Goal: Task Accomplishment & Management: Manage account settings

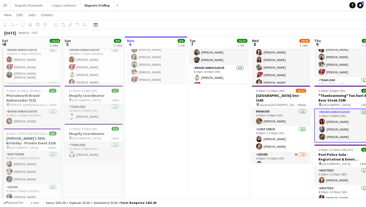
scroll to position [26, 0]
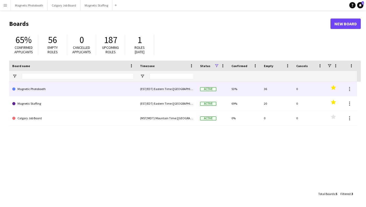
click at [41, 90] on link "Magnetic Photobooth" at bounding box center [72, 89] width 121 height 15
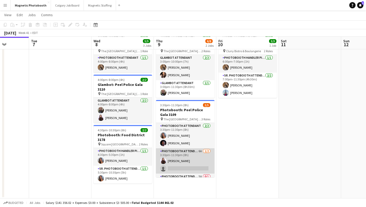
scroll to position [14, 0]
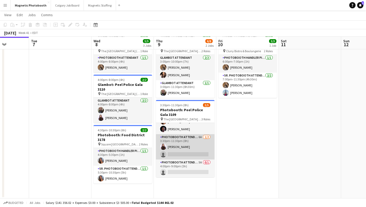
click at [197, 150] on app-card-role "Photobooth Attendant 6A 1/2 3:30pm-11:30pm (8h) Maria Lopes single-neutral-acti…" at bounding box center [185, 146] width 59 height 25
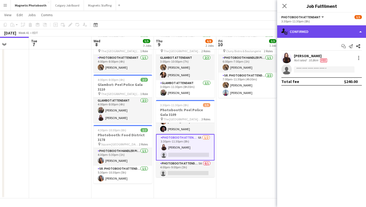
click at [335, 33] on div "single-neutral-actions-check-2 Confirmed" at bounding box center [321, 31] width 89 height 13
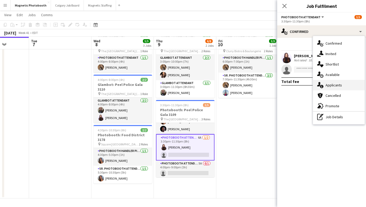
click at [341, 88] on div "single-neutral-actions-information Applicants" at bounding box center [339, 85] width 52 height 10
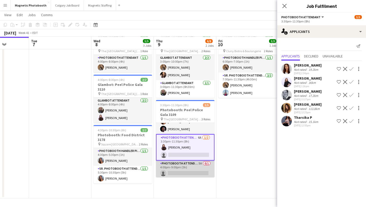
click at [197, 167] on app-card-role "Photobooth Attendant 5A 0/1 4:00pm-9:00pm (5h) single-neutral-actions" at bounding box center [185, 170] width 59 height 18
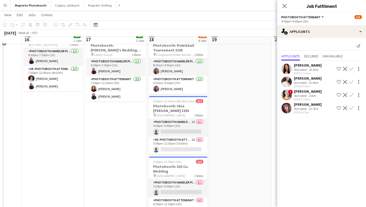
scroll to position [115, 0]
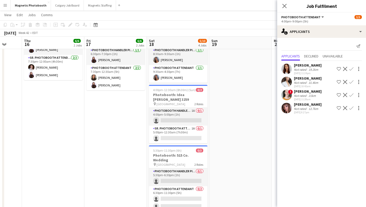
click at [286, 3] on app-icon "Close pop-in" at bounding box center [284, 6] width 6 height 6
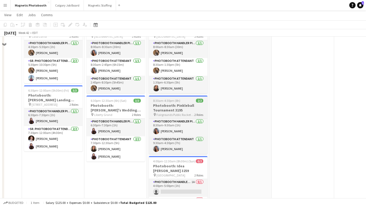
scroll to position [49, 0]
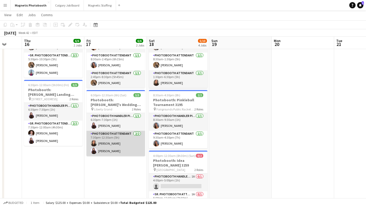
click at [100, 152] on app-card-role "Photobooth Attendant 2/2 7:30pm-12:30am (5h) jessica halteh Maria Lopes" at bounding box center [115, 143] width 59 height 25
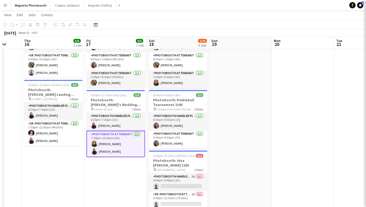
scroll to position [0, 165]
click at [107, 144] on app-card-role "Photobooth Attendant 2/2 7:30pm-12:30am (5h) jessica halteh Maria Lopes" at bounding box center [116, 144] width 59 height 26
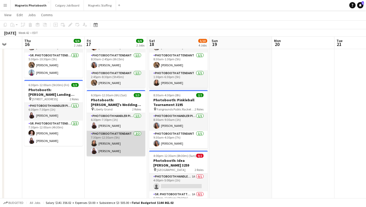
click at [115, 143] on app-card-role "Photobooth Attendant 2/2 7:30pm-12:30am (5h) jessica halteh Maria Lopes" at bounding box center [116, 143] width 59 height 25
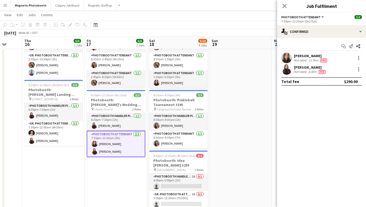
click at [312, 59] on div "11.7km" at bounding box center [314, 60] width 12 height 4
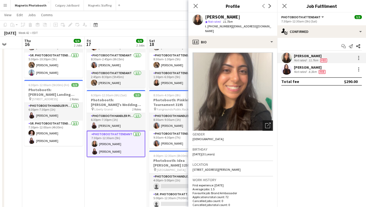
click at [269, 123] on icon "Open photos pop-in" at bounding box center [267, 125] width 5 height 5
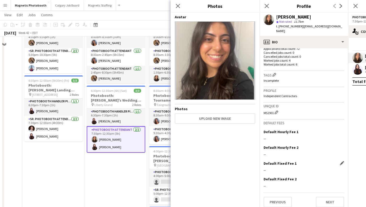
scroll to position [140, 0]
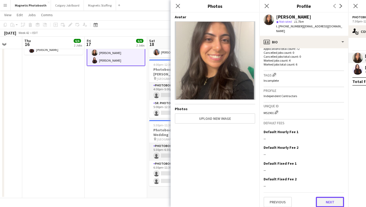
click at [334, 197] on button "Next" at bounding box center [330, 202] width 28 height 10
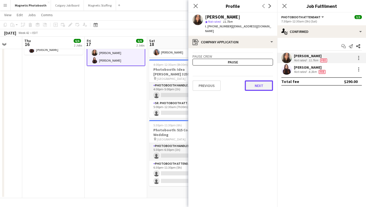
click at [265, 80] on button "Next" at bounding box center [259, 85] width 28 height 10
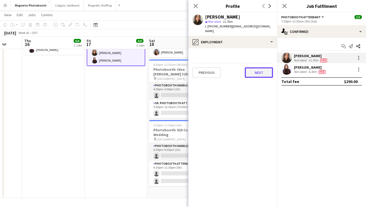
click at [260, 70] on button "Next" at bounding box center [259, 72] width 28 height 10
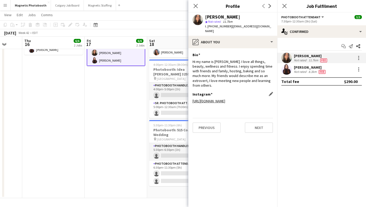
click at [225, 99] on link "https://www.instagram.com/jessicahalteh/" at bounding box center [209, 101] width 33 height 5
